Goal: Information Seeking & Learning: Learn about a topic

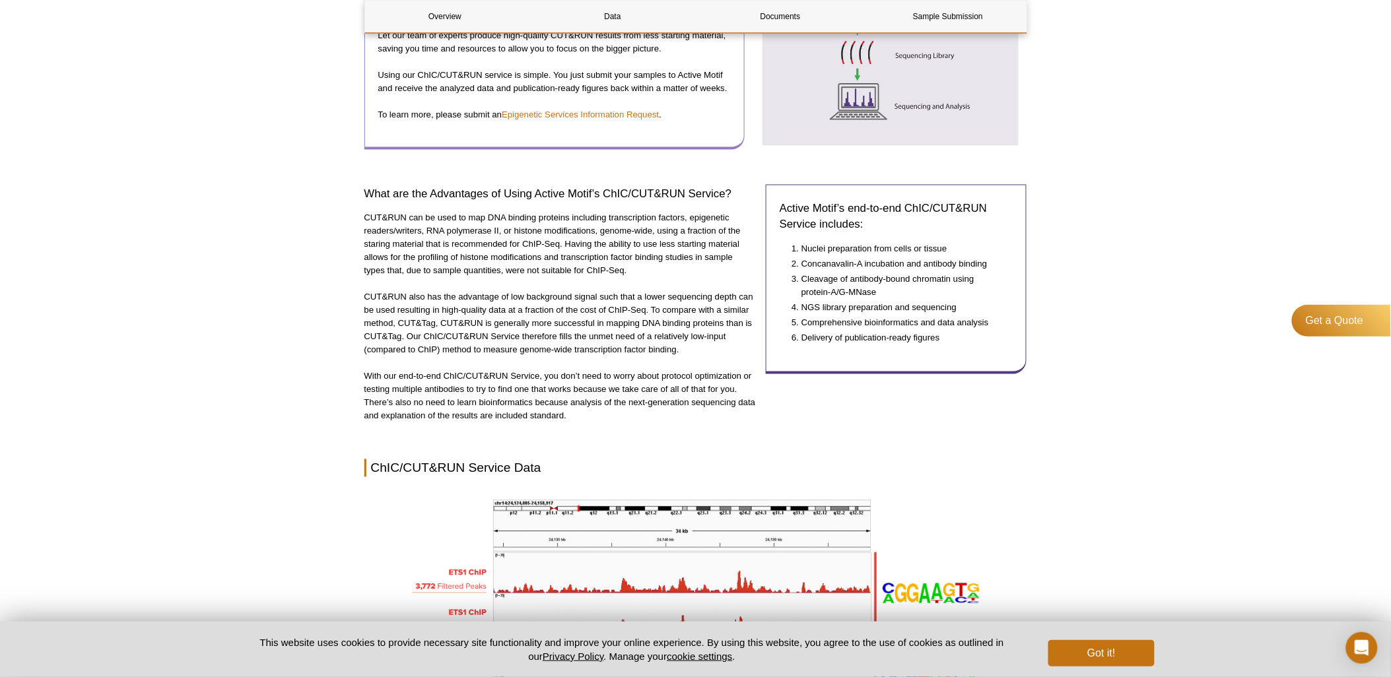
scroll to position [657, 0]
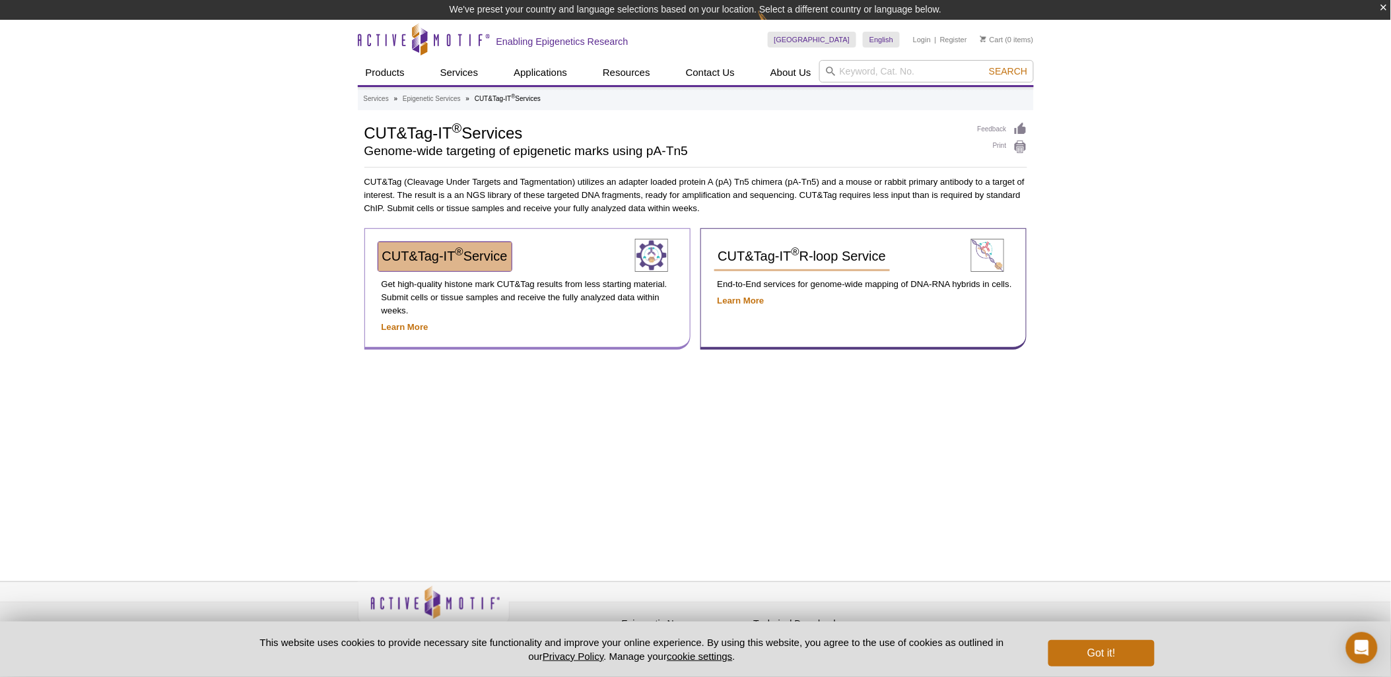
click at [473, 258] on span "CUT&Tag-IT ® Service" at bounding box center [444, 256] width 125 height 15
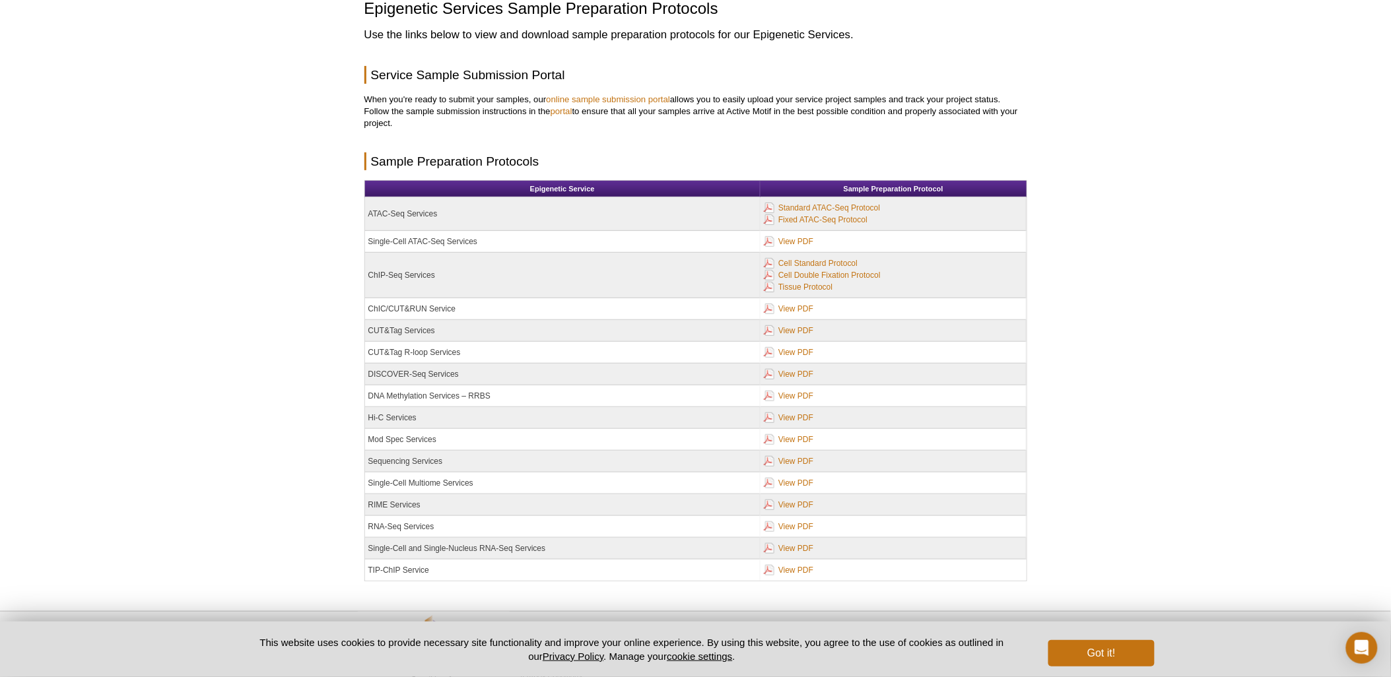
scroll to position [83, 0]
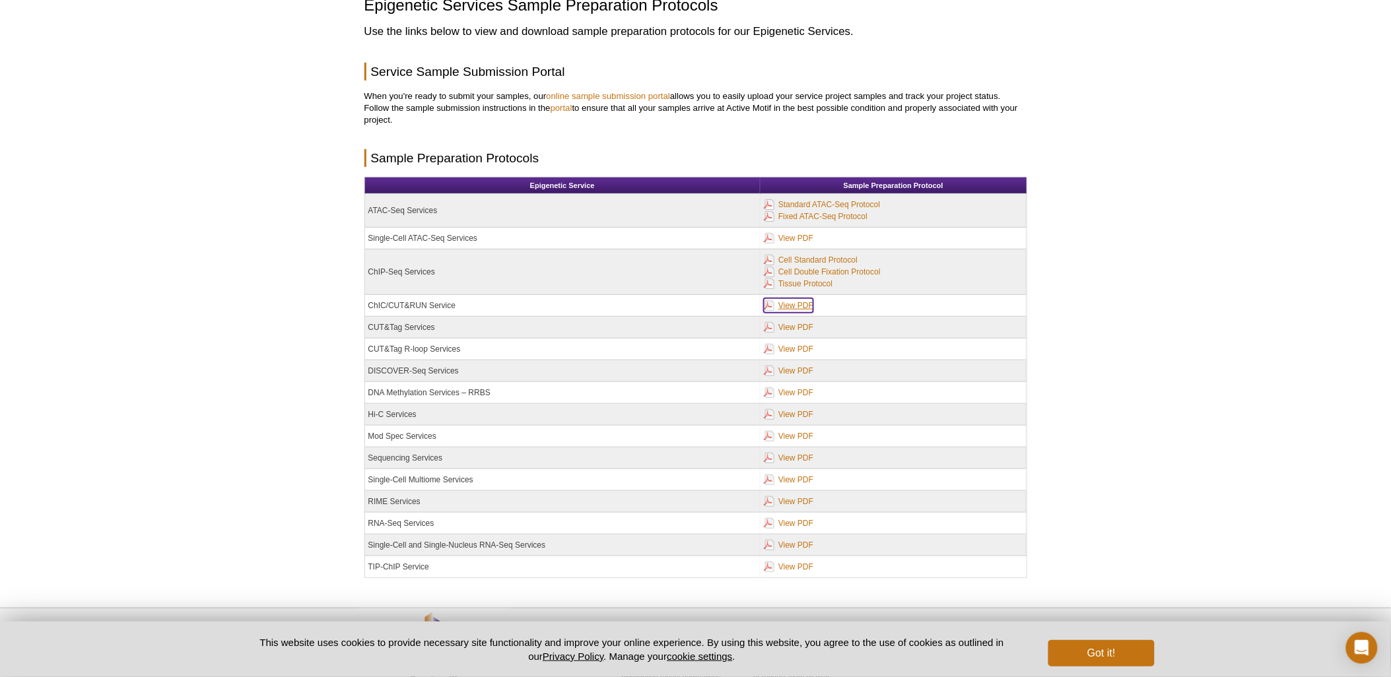
click at [795, 306] on link "View PDF" at bounding box center [789, 305] width 50 height 15
click at [797, 327] on link "View PDF" at bounding box center [789, 327] width 50 height 15
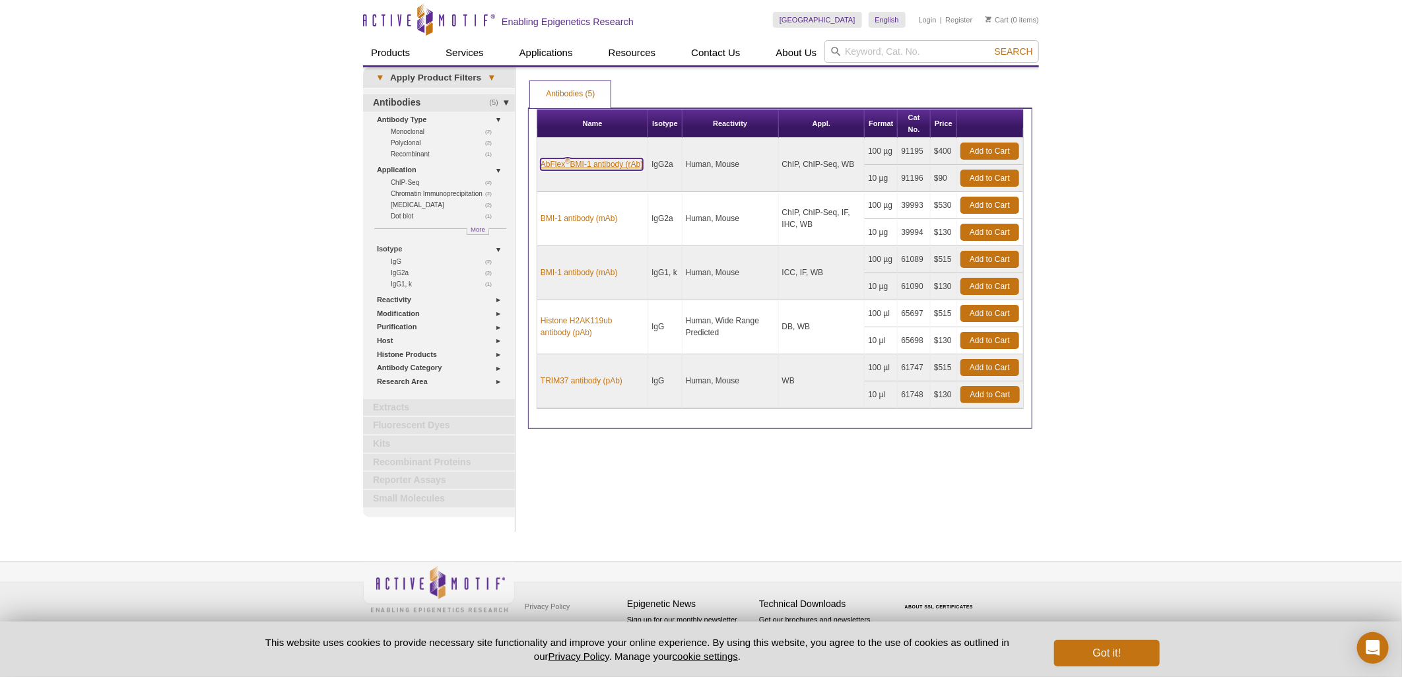
click at [570, 164] on link "AbFlex ® BMI-1 antibody (rAb)" at bounding box center [592, 164] width 102 height 12
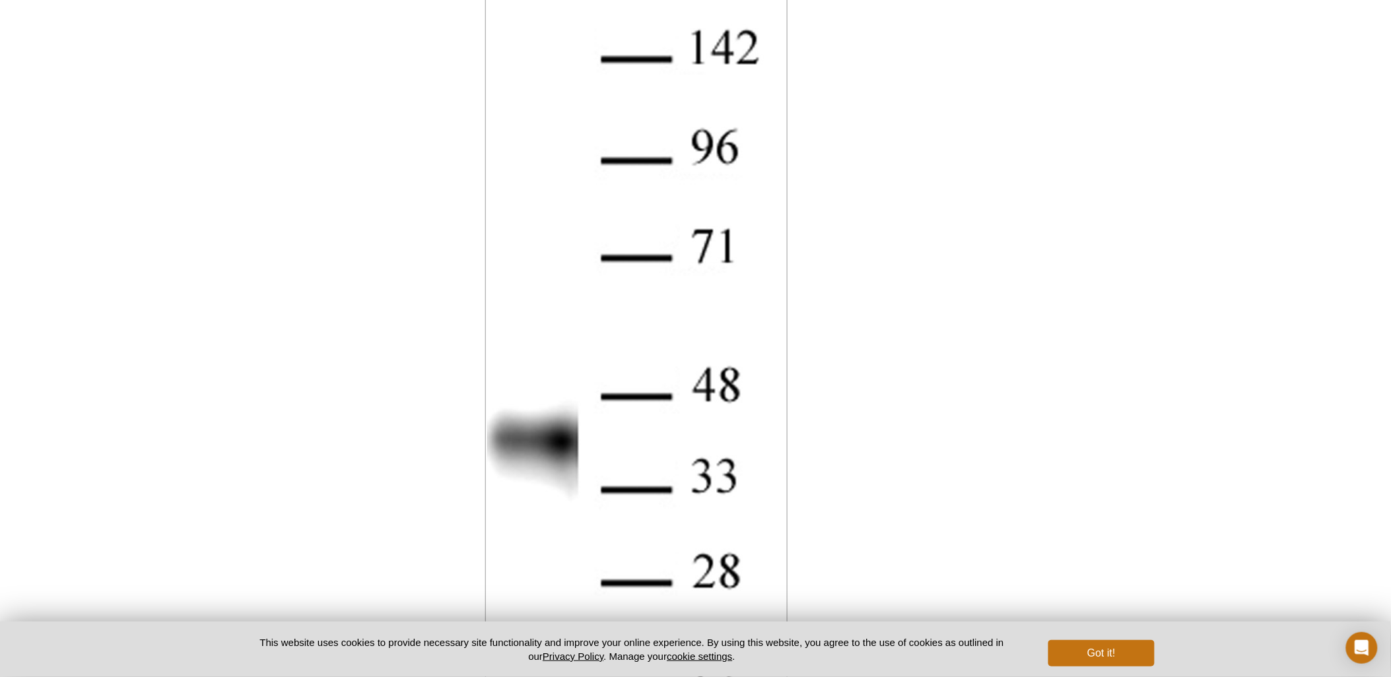
scroll to position [974, 0]
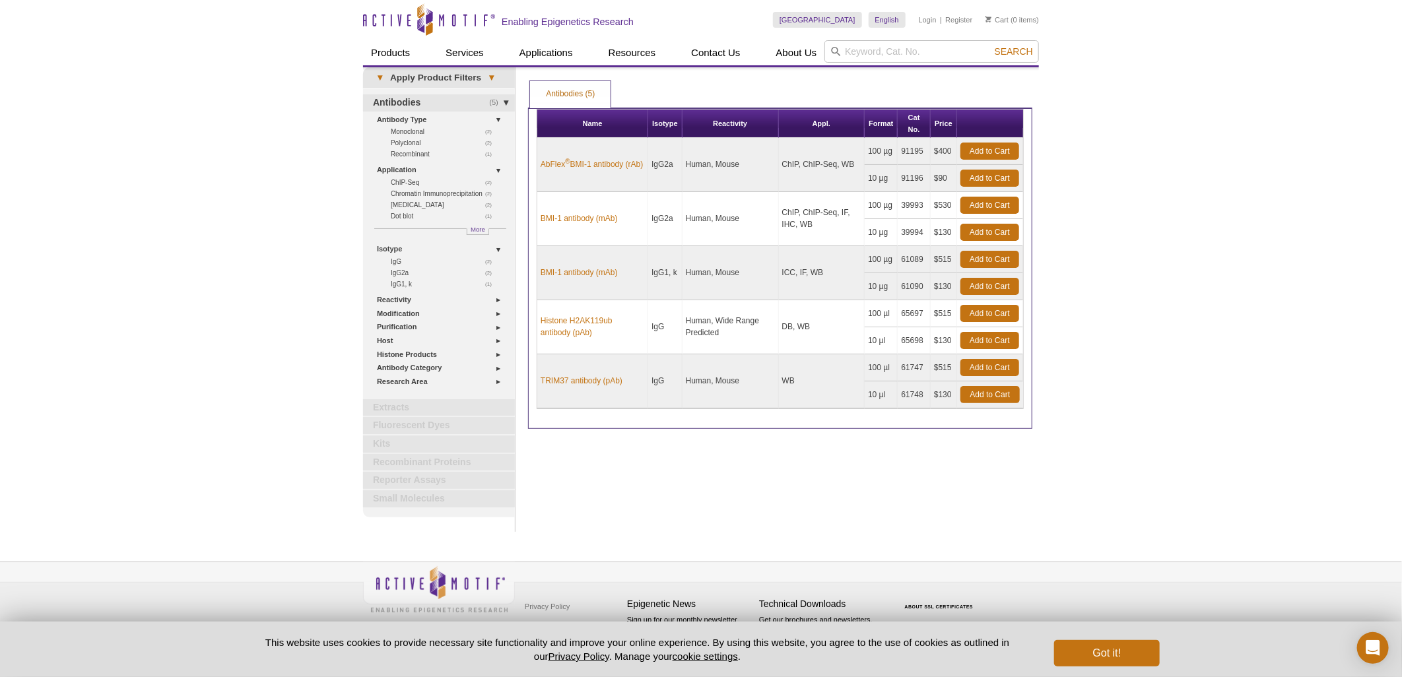
click at [1197, 62] on div "Active Motif Logo Enabling Epigenetics Research 0 Search Skip to content Active…" at bounding box center [701, 338] width 1402 height 677
